Goal: Information Seeking & Learning: Learn about a topic

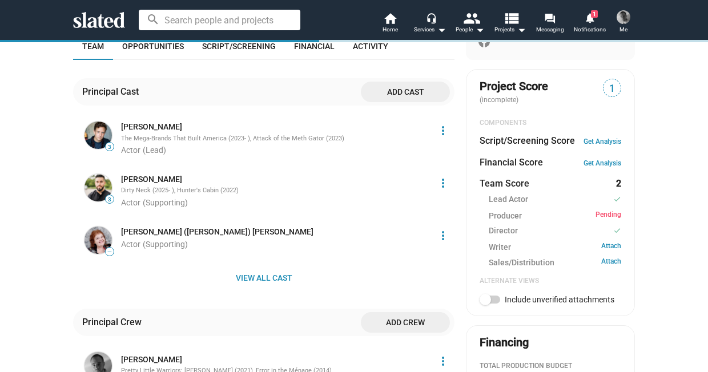
scroll to position [382, 0]
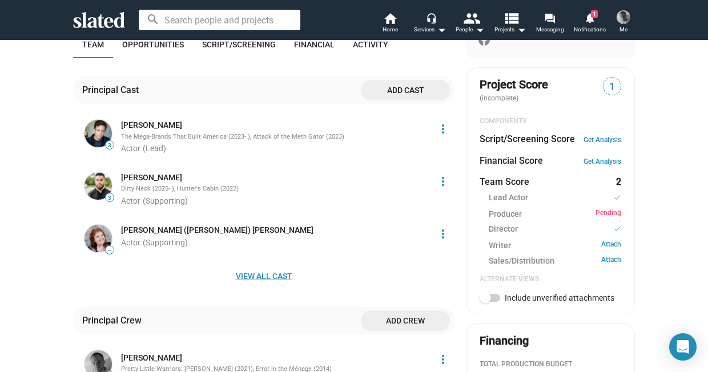
click at [257, 274] on span "View all cast" at bounding box center [263, 276] width 363 height 21
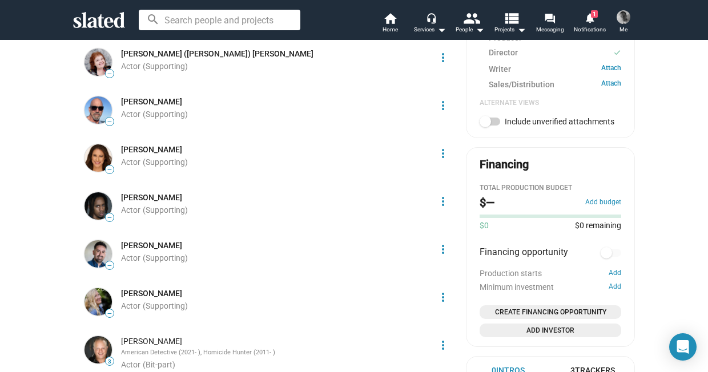
scroll to position [565, 0]
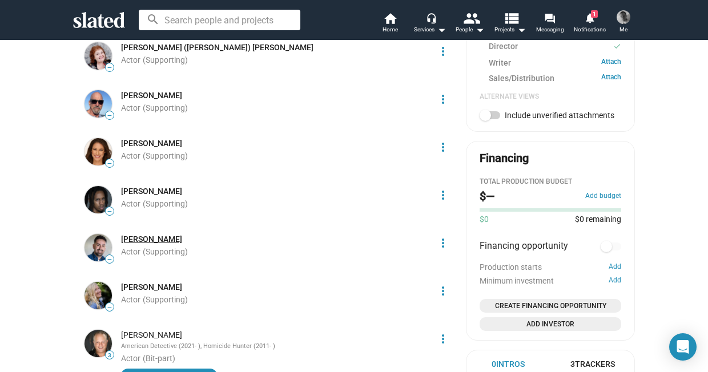
drag, startPoint x: 186, startPoint y: 239, endPoint x: 120, endPoint y: 233, distance: 65.8
copy link "[PERSON_NAME]"
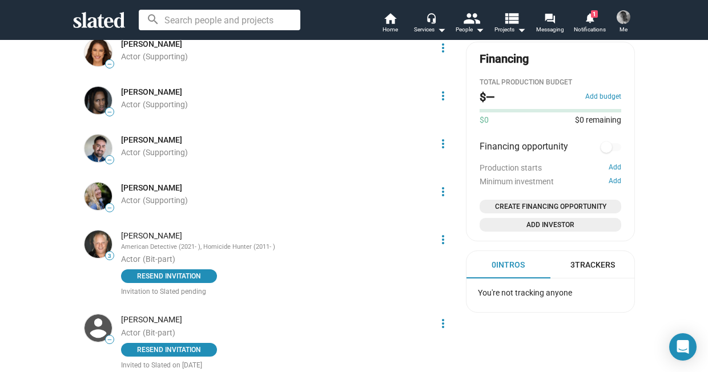
scroll to position [664, 0]
click at [143, 135] on link "[PERSON_NAME]" at bounding box center [151, 139] width 61 height 11
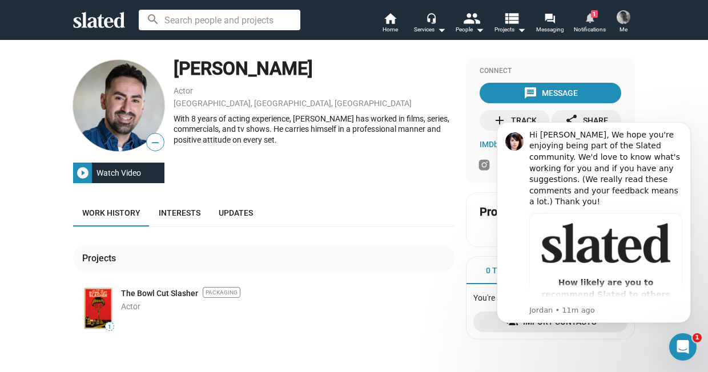
click at [590, 17] on mat-icon "notifications" at bounding box center [589, 17] width 11 height 11
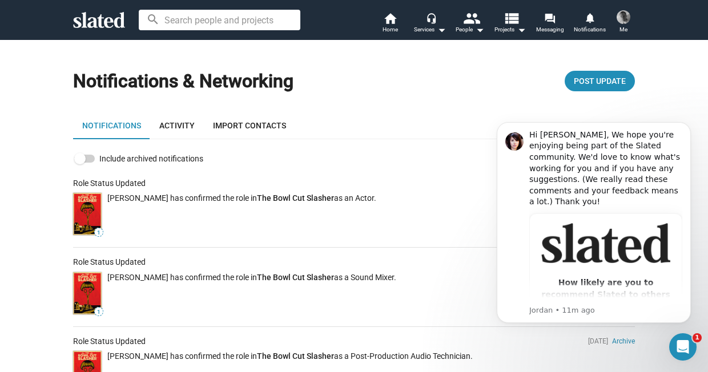
click at [373, 88] on div "Notifications & Networking Post Update" at bounding box center [354, 76] width 562 height 36
